Goal: Information Seeking & Learning: Find specific fact

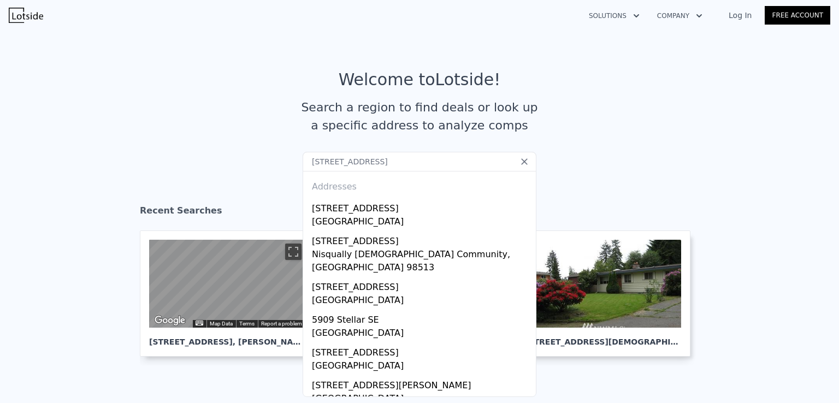
drag, startPoint x: 434, startPoint y: 162, endPoint x: 384, endPoint y: 162, distance: 49.7
click at [384, 162] on input "[STREET_ADDRESS]" at bounding box center [419, 162] width 234 height 20
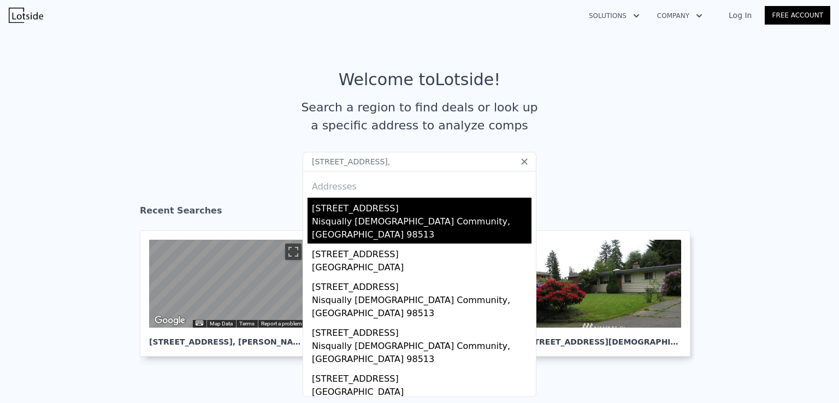
type input "[STREET_ADDRESS],"
click at [429, 216] on div "Nisqually [DEMOGRAPHIC_DATA] Community, [GEOGRAPHIC_DATA] 98513" at bounding box center [421, 229] width 219 height 28
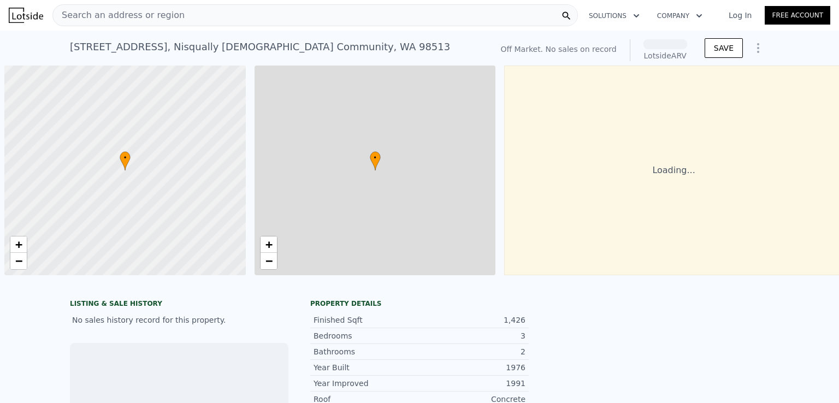
scroll to position [0, 4]
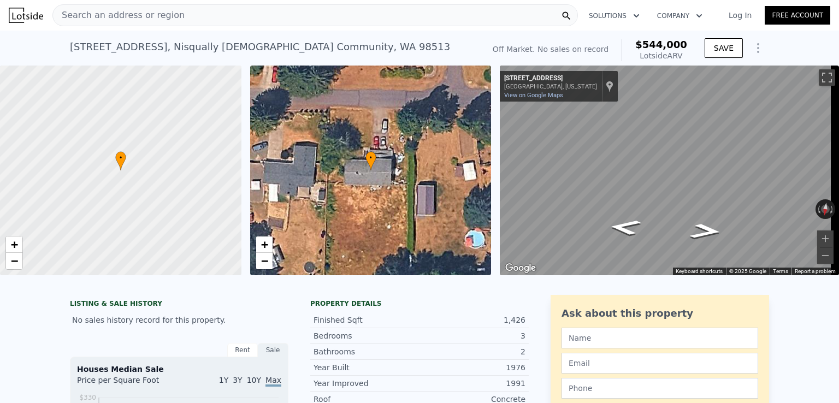
click at [666, 44] on span "$544,000" at bounding box center [661, 44] width 52 height 11
click at [665, 44] on span "$544,000" at bounding box center [661, 44] width 52 height 11
copy span "$544,000"
